Goal: Information Seeking & Learning: Learn about a topic

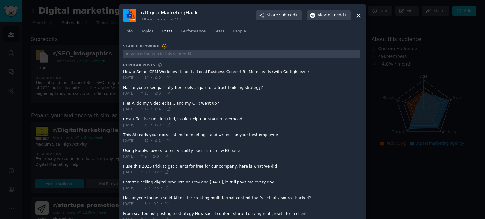
click at [154, 73] on span at bounding box center [241, 74] width 236 height 15
click at [191, 29] on span "Performance" at bounding box center [193, 32] width 25 height 6
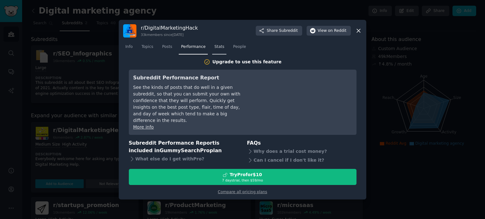
click at [214, 50] on span "Stats" at bounding box center [219, 47] width 10 height 6
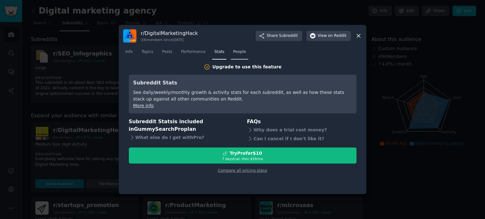
click at [233, 51] on span "People" at bounding box center [239, 52] width 13 height 6
click at [149, 50] on span "Topics" at bounding box center [147, 52] width 12 height 6
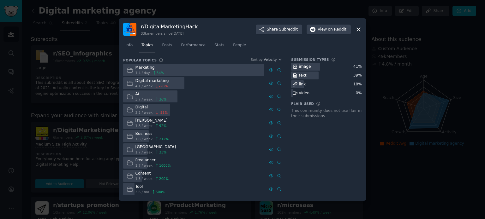
click at [171, 69] on div at bounding box center [193, 70] width 141 height 12
click at [277, 68] on icon at bounding box center [279, 70] width 4 height 4
click at [167, 43] on span "Posts" at bounding box center [167, 46] width 10 height 6
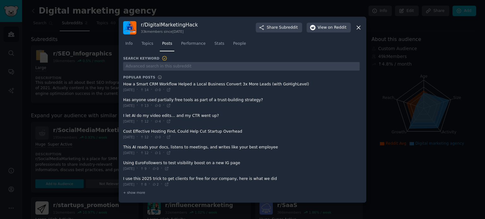
click at [222, 85] on span at bounding box center [241, 87] width 236 height 15
click at [130, 44] on span "Info" at bounding box center [128, 44] width 7 height 6
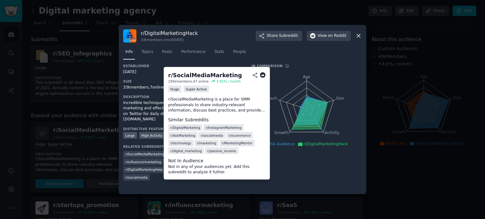
click at [154, 152] on span "r/ SocialMediaMarketing" at bounding box center [144, 154] width 39 height 4
click at [151, 152] on span "r/ SocialMediaMarketing" at bounding box center [144, 154] width 39 height 4
click at [203, 137] on span "r/ socialmedia" at bounding box center [212, 135] width 22 height 4
click at [206, 136] on span "r/ socialmedia" at bounding box center [212, 135] width 22 height 4
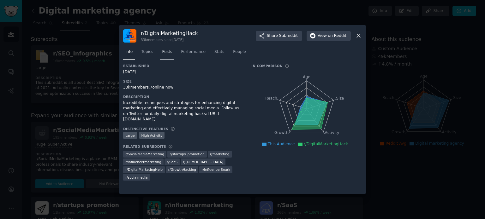
click at [167, 53] on span "Posts" at bounding box center [167, 52] width 10 height 6
